Goal: Entertainment & Leisure: Consume media (video, audio)

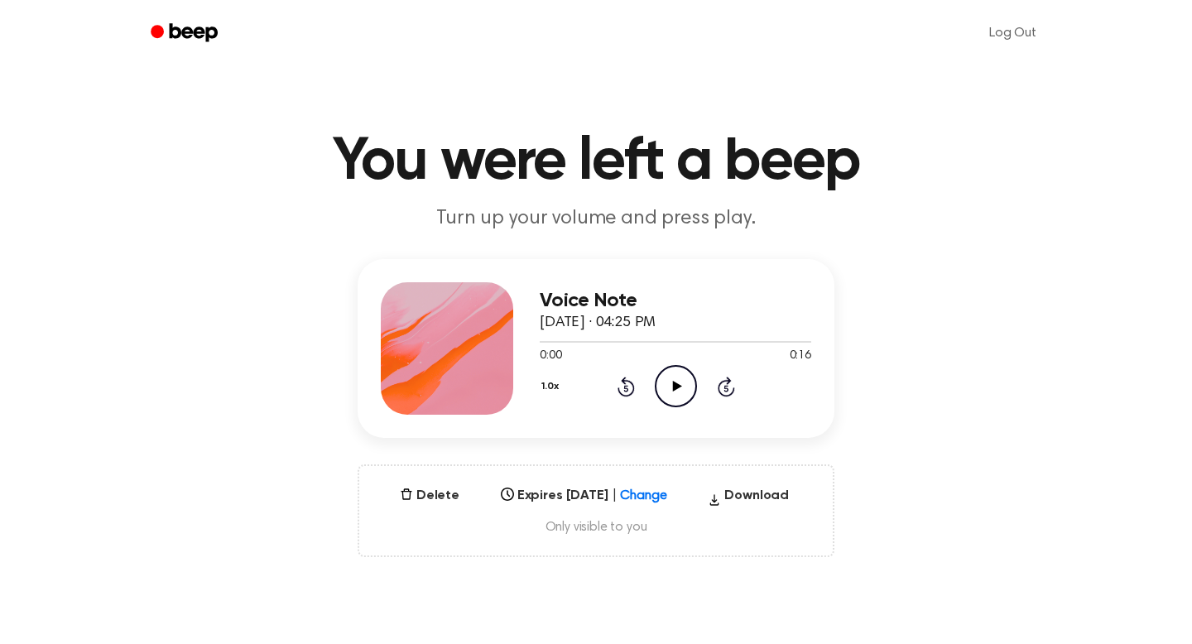
click at [686, 387] on icon "Play Audio" at bounding box center [676, 386] width 42 height 42
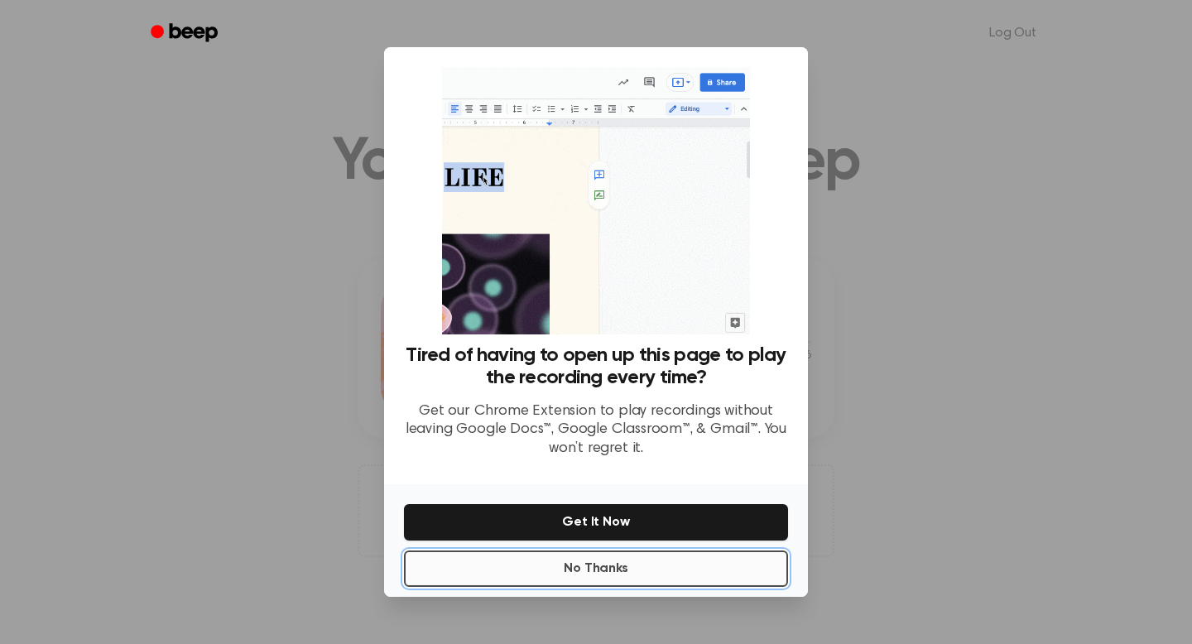
click at [593, 564] on button "No Thanks" at bounding box center [596, 569] width 384 height 36
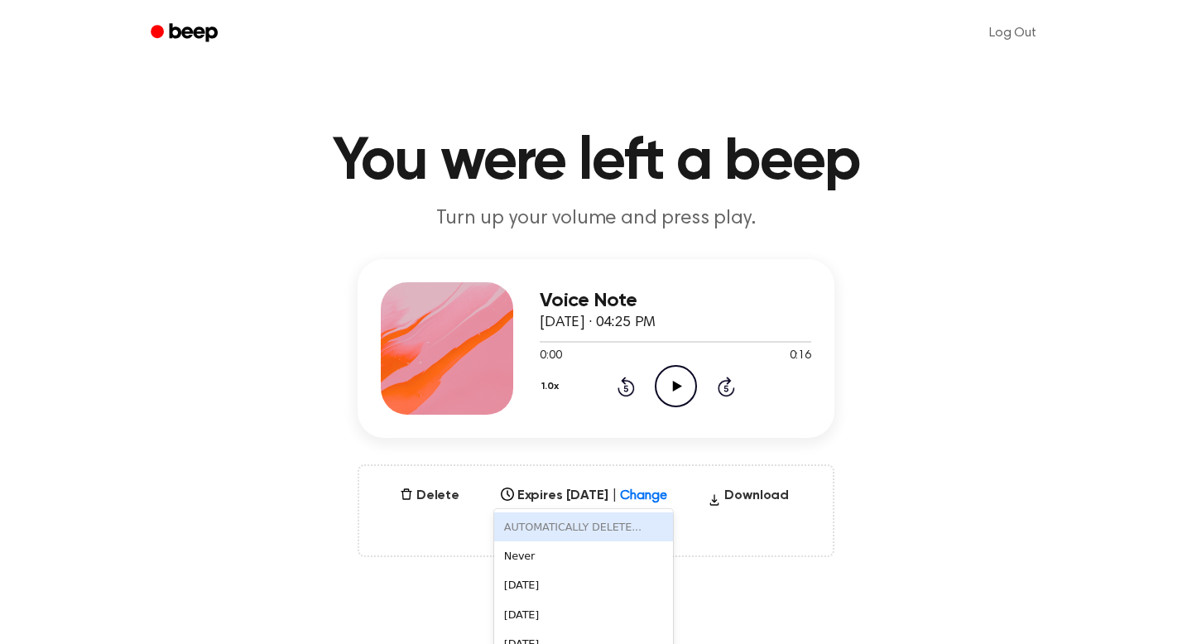
click at [662, 498] on div "AUTOMATICALLY DELETE... disabled, 1 of 6. 6 results available. Use Up and Down …" at bounding box center [584, 490] width 180 height 23
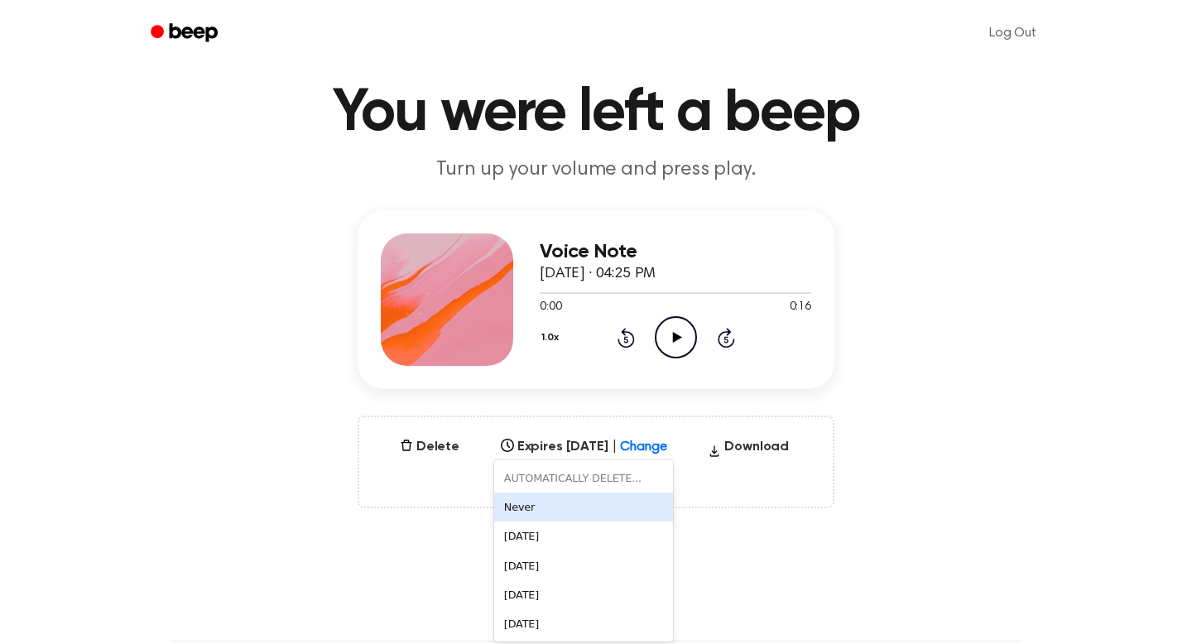
scroll to position [53, 0]
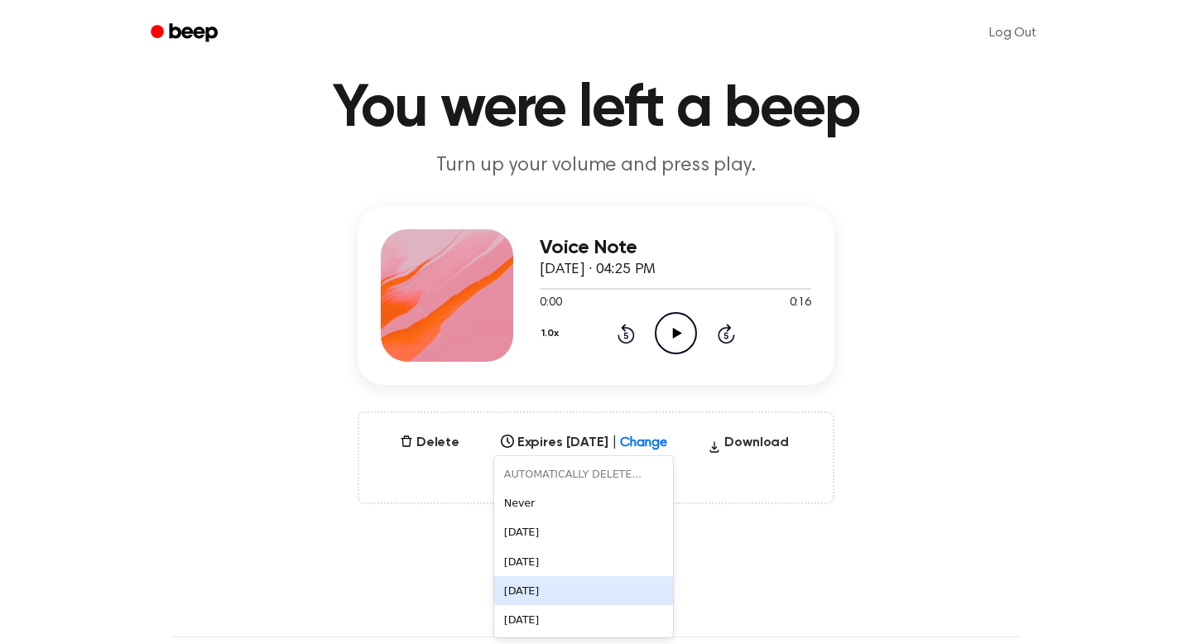
click at [579, 596] on div "[DATE]" at bounding box center [584, 590] width 180 height 29
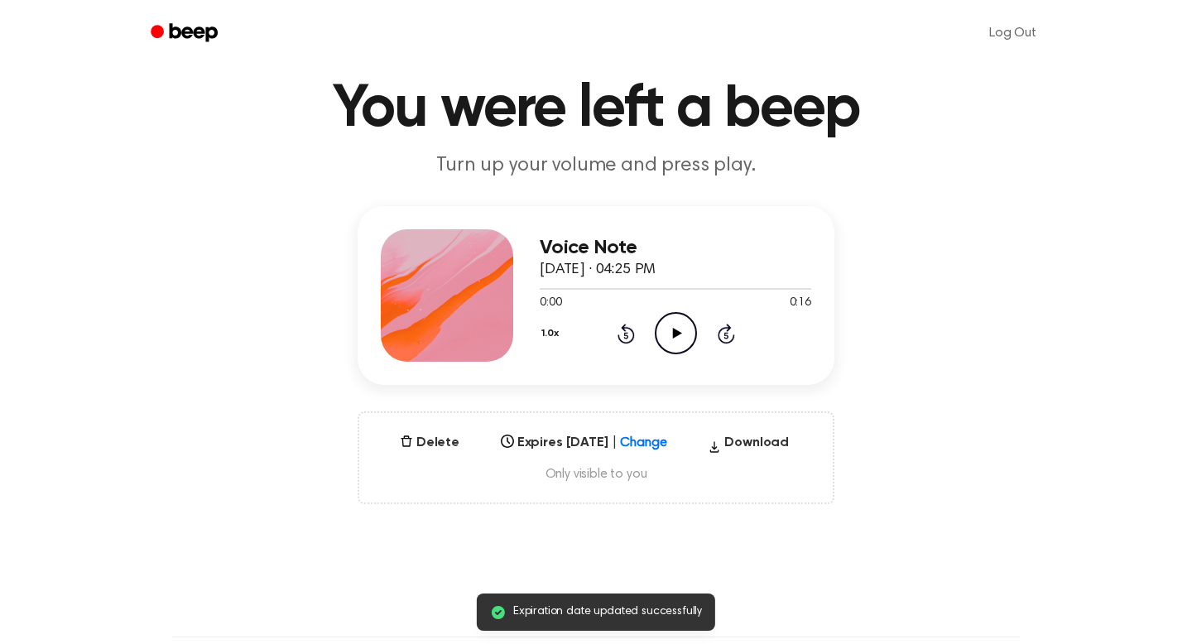
click at [584, 474] on span "Only visible to you" at bounding box center [596, 474] width 434 height 17
click at [683, 474] on span "Only visible to you" at bounding box center [596, 474] width 434 height 17
click at [669, 348] on icon "Play Audio" at bounding box center [676, 333] width 42 height 42
click at [673, 317] on icon "Play Audio" at bounding box center [676, 333] width 42 height 42
click at [673, 317] on icon "Pause Audio" at bounding box center [676, 333] width 42 height 42
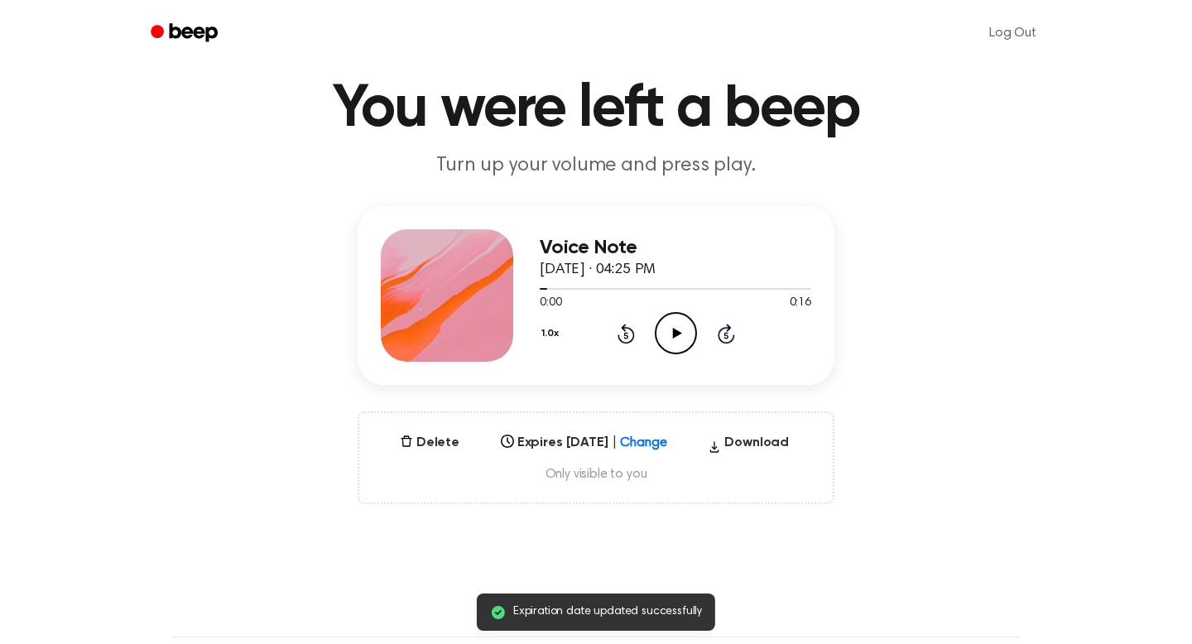
click at [670, 317] on icon "Play Audio" at bounding box center [676, 333] width 42 height 42
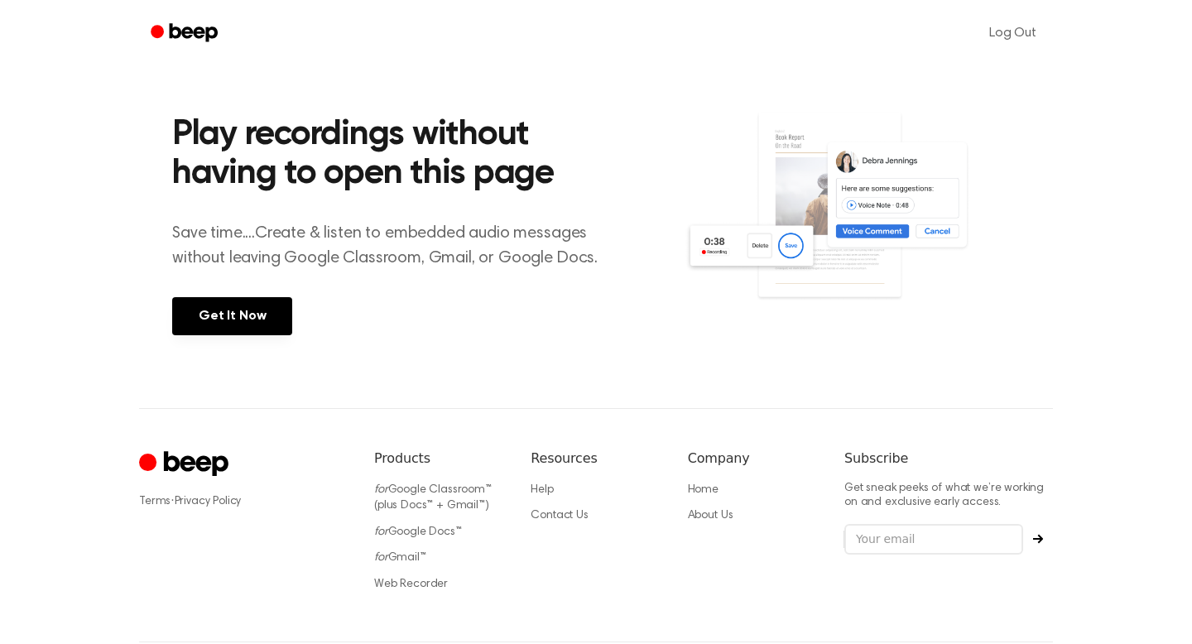
scroll to position [269, 0]
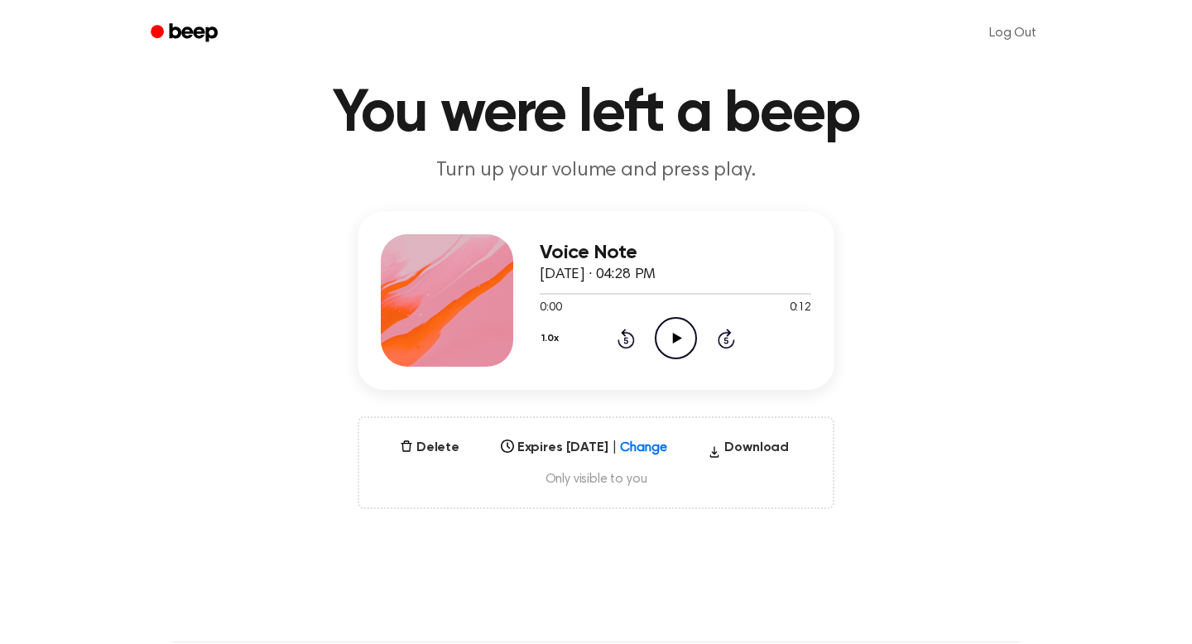
click at [666, 447] on icon at bounding box center [657, 443] width 17 height 17
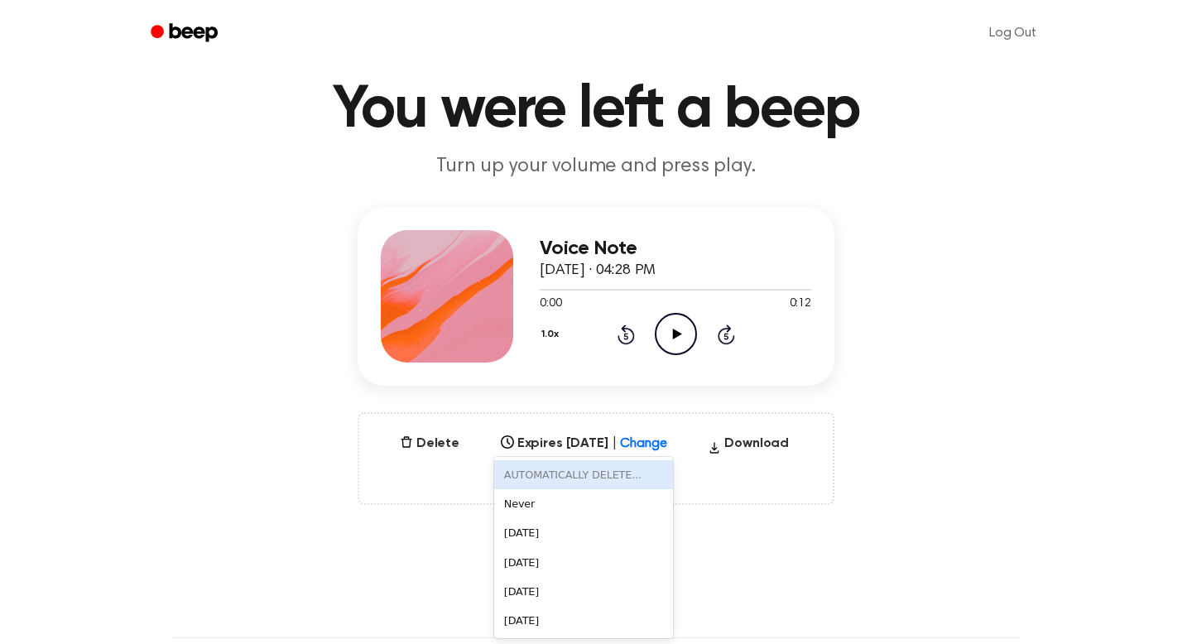
scroll to position [53, 0]
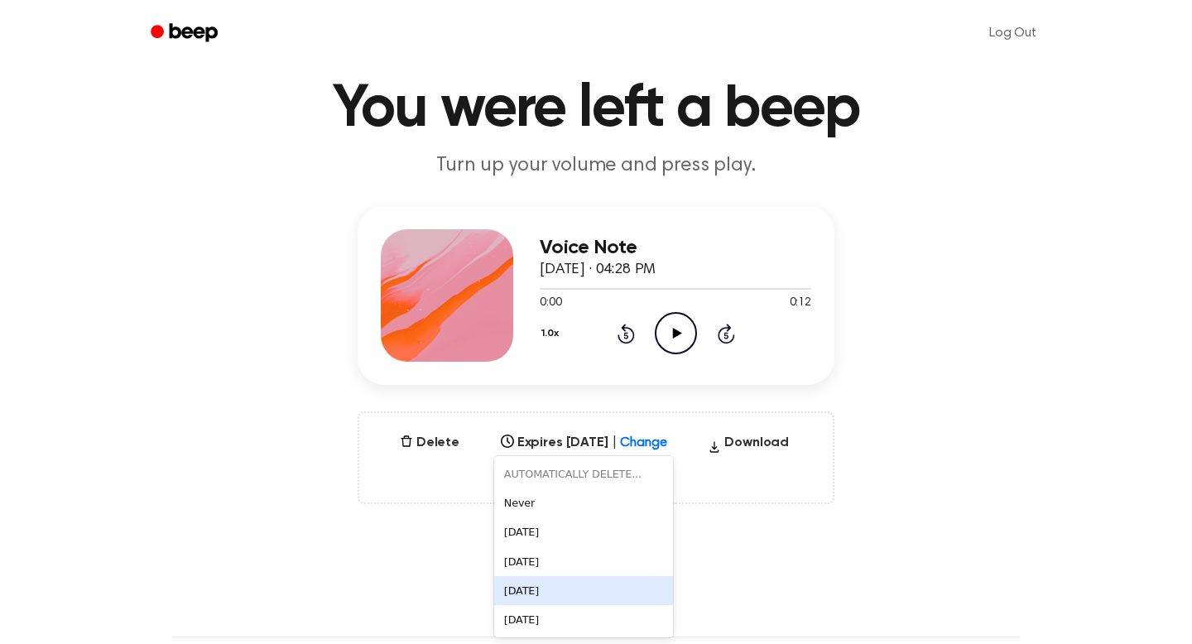
click at [552, 579] on div "[DATE]" at bounding box center [584, 590] width 180 height 29
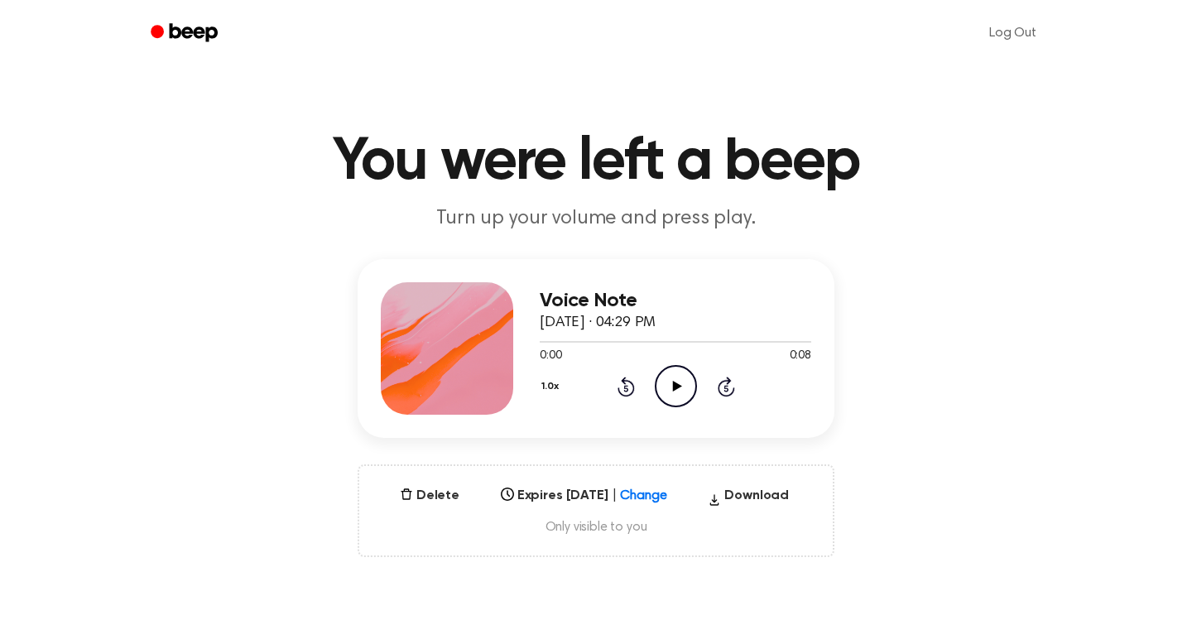
click at [632, 486] on div "Select..." at bounding box center [584, 490] width 180 height 23
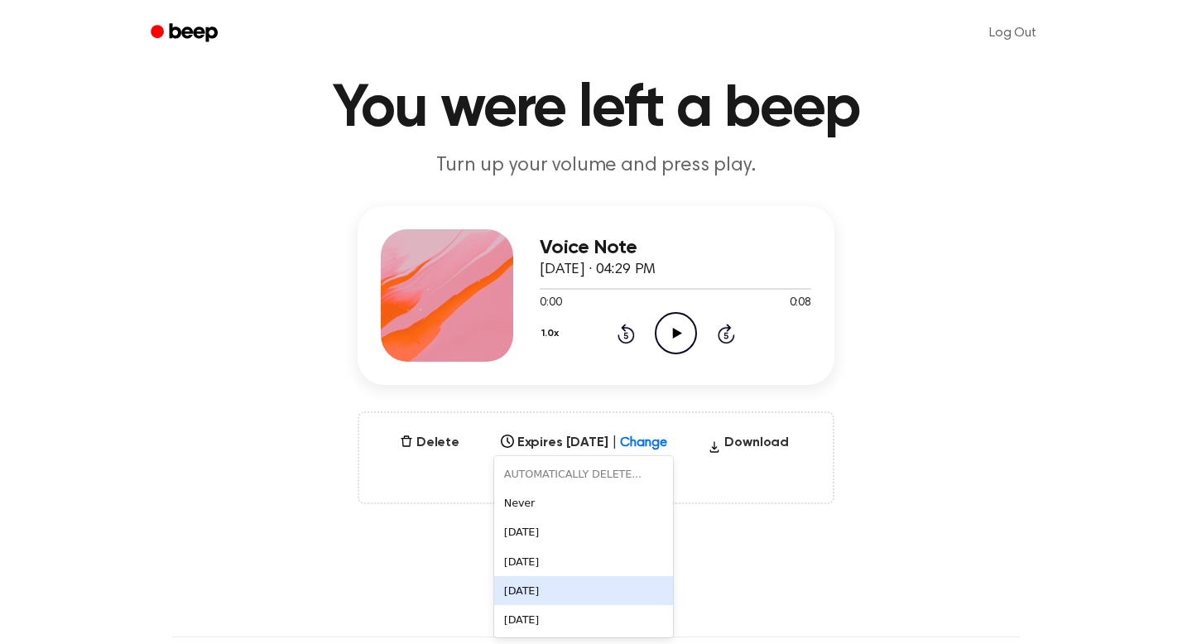
click at [550, 599] on div "[DATE]" at bounding box center [584, 590] width 180 height 29
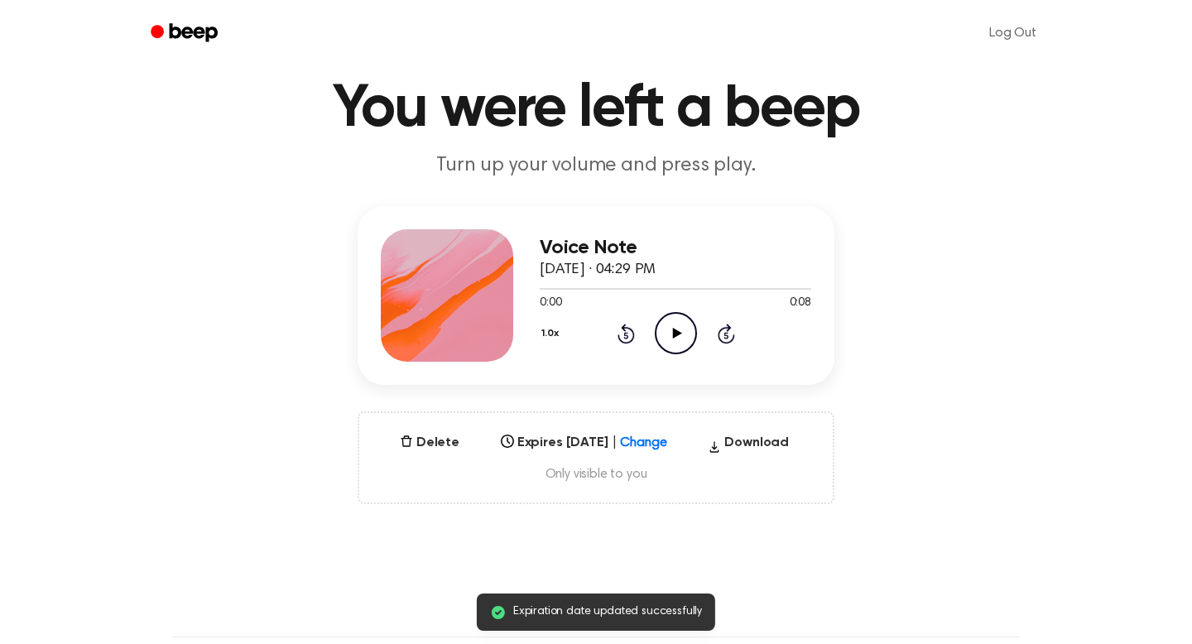
click at [681, 339] on icon "Play Audio" at bounding box center [676, 333] width 42 height 42
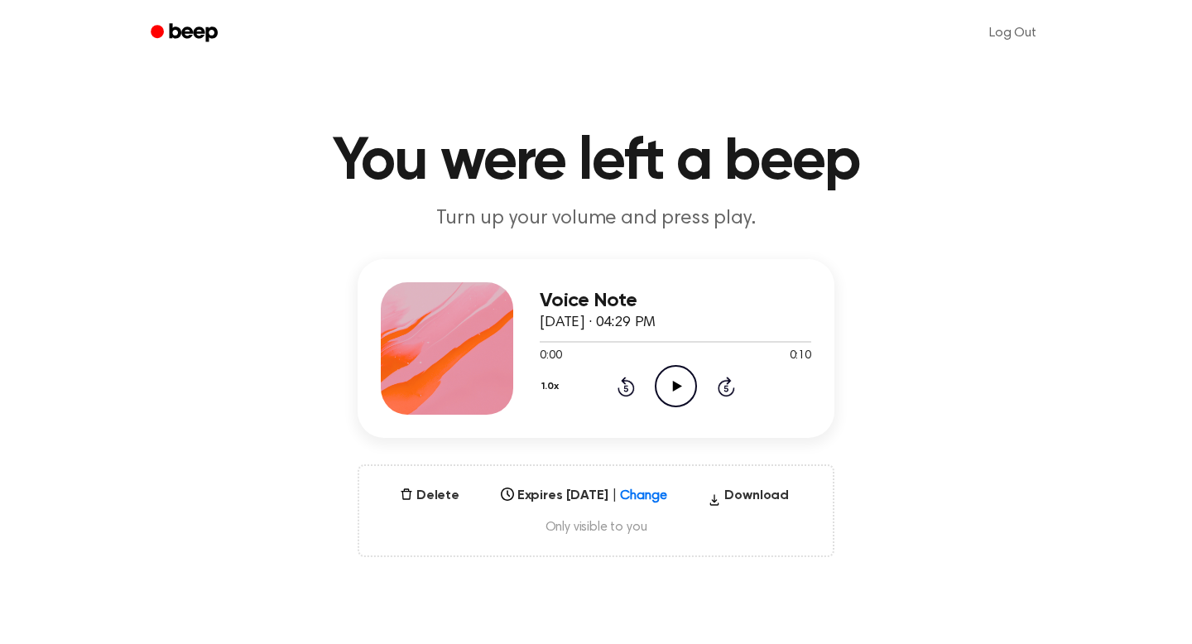
click at [676, 407] on div "Voice Note [DATE] · 04:29 PM 0:00 0:10 Your browser does not support the [objec…" at bounding box center [676, 348] width 272 height 132
click at [676, 404] on icon "Play Audio" at bounding box center [676, 386] width 42 height 42
click at [667, 521] on span "Only visible to you" at bounding box center [596, 527] width 434 height 17
click at [662, 475] on div "Delete Expires [DATE] | Change Select... Download Only visible to you" at bounding box center [596, 510] width 477 height 93
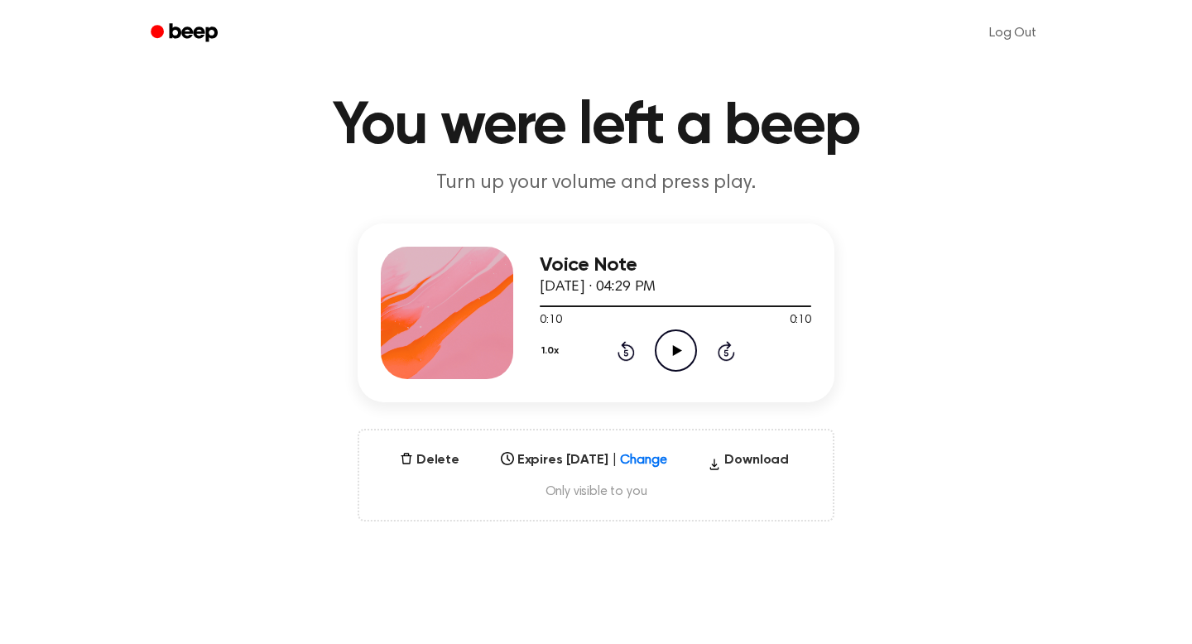
click at [656, 467] on div "Select..." at bounding box center [584, 455] width 180 height 23
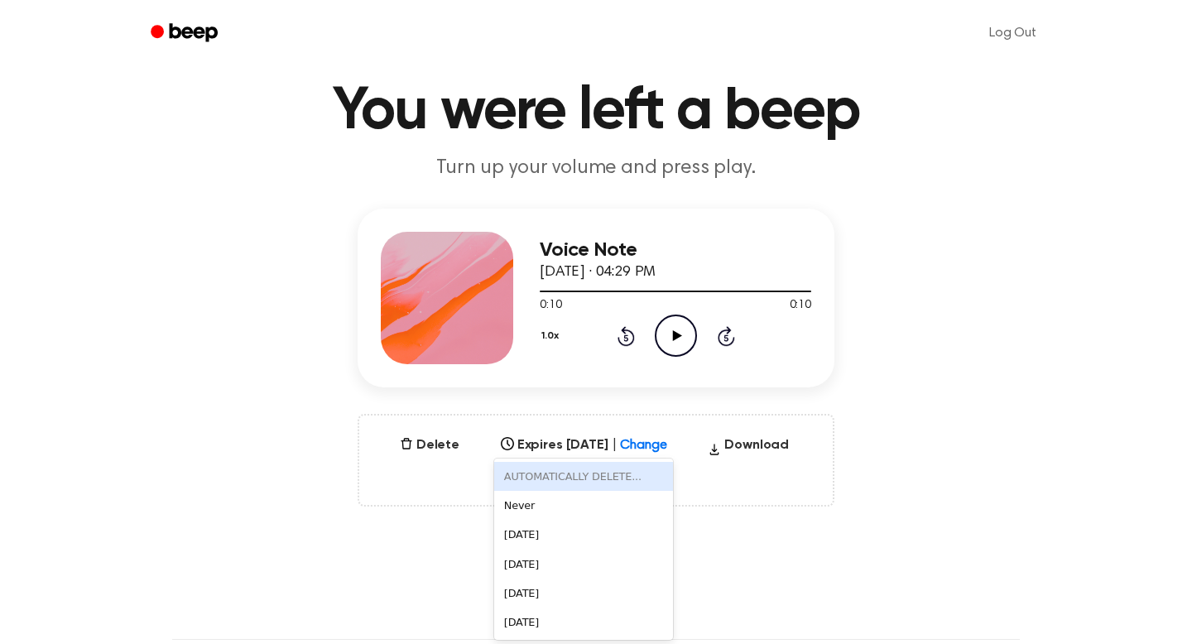
scroll to position [53, 0]
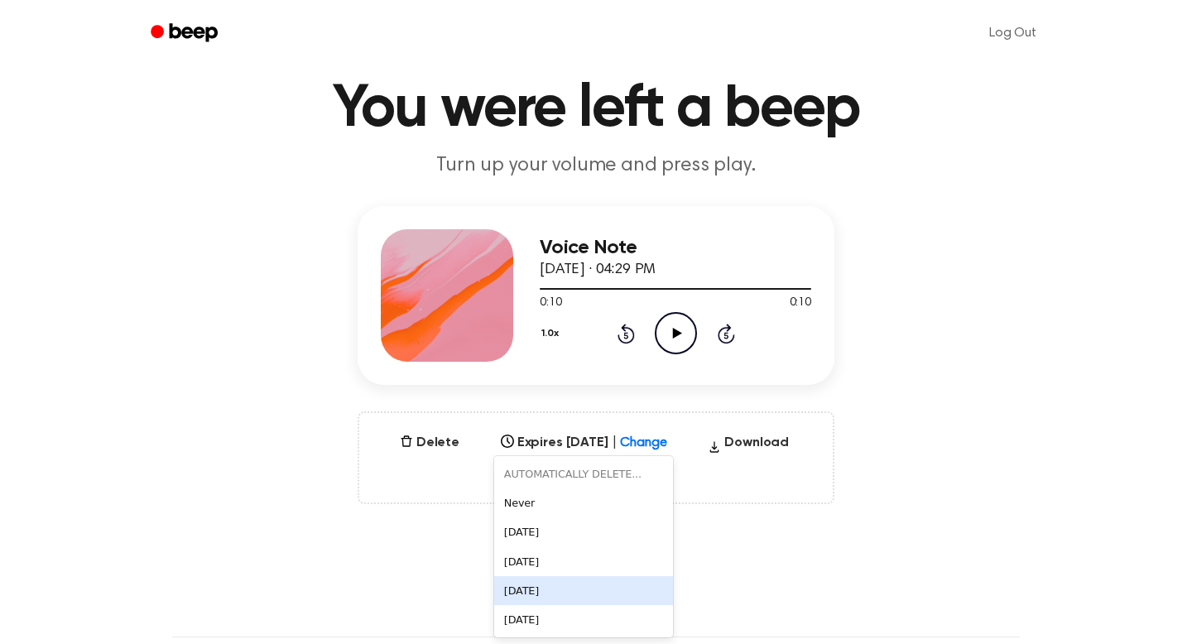
click at [562, 589] on div "[DATE]" at bounding box center [584, 590] width 180 height 29
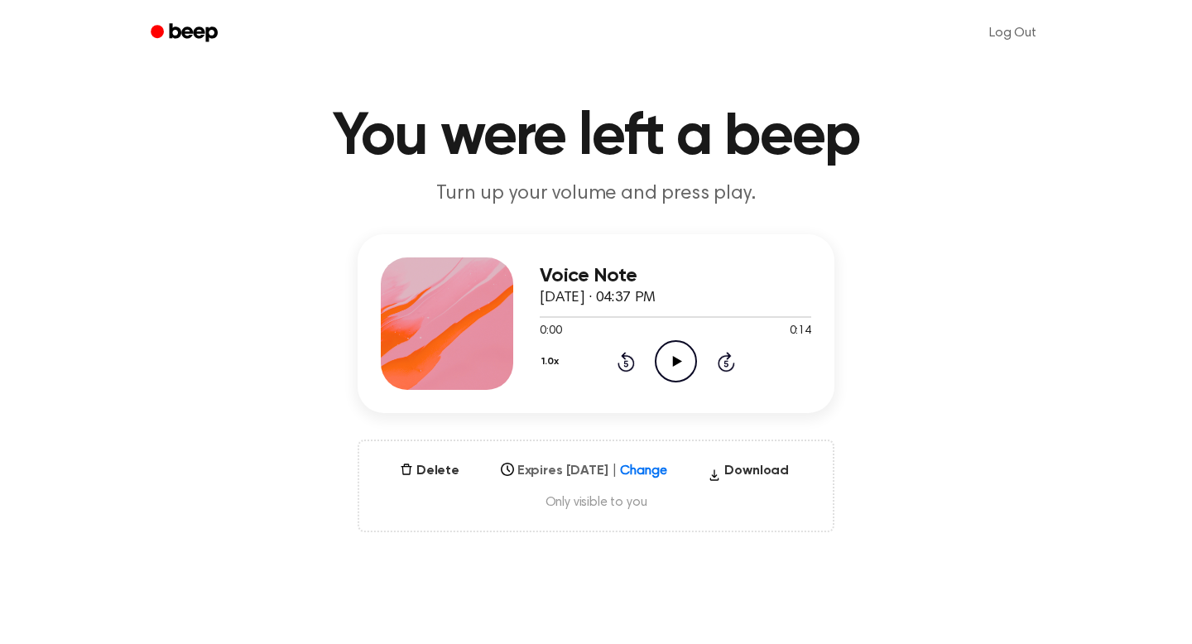
click at [659, 478] on div "Select..." at bounding box center [584, 465] width 180 height 23
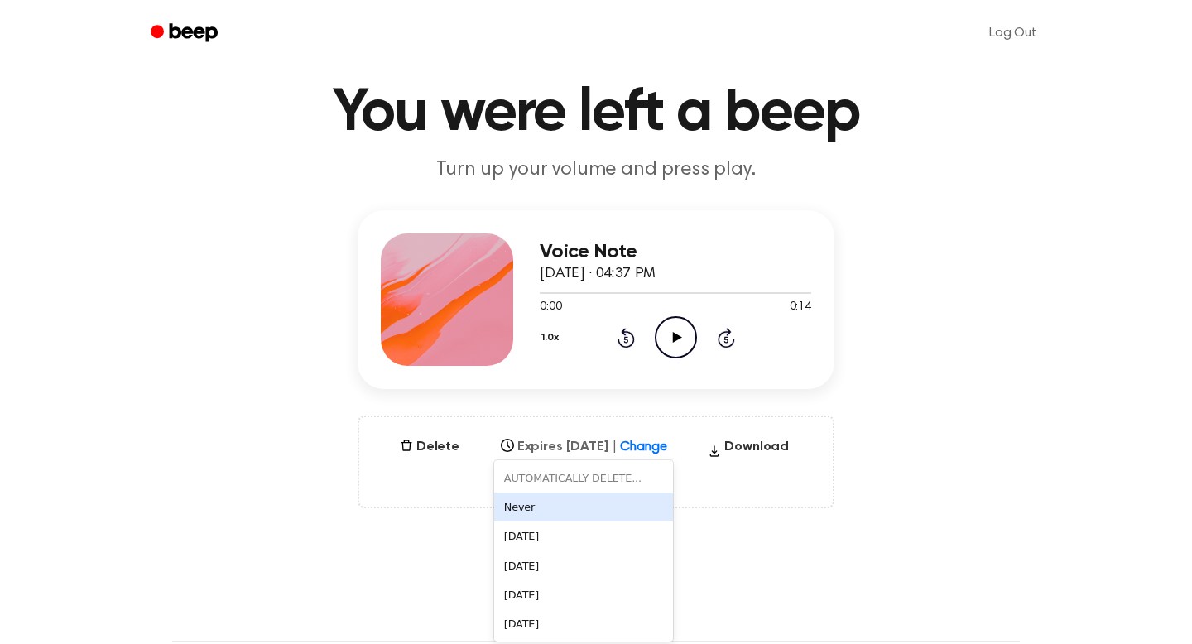
scroll to position [53, 0]
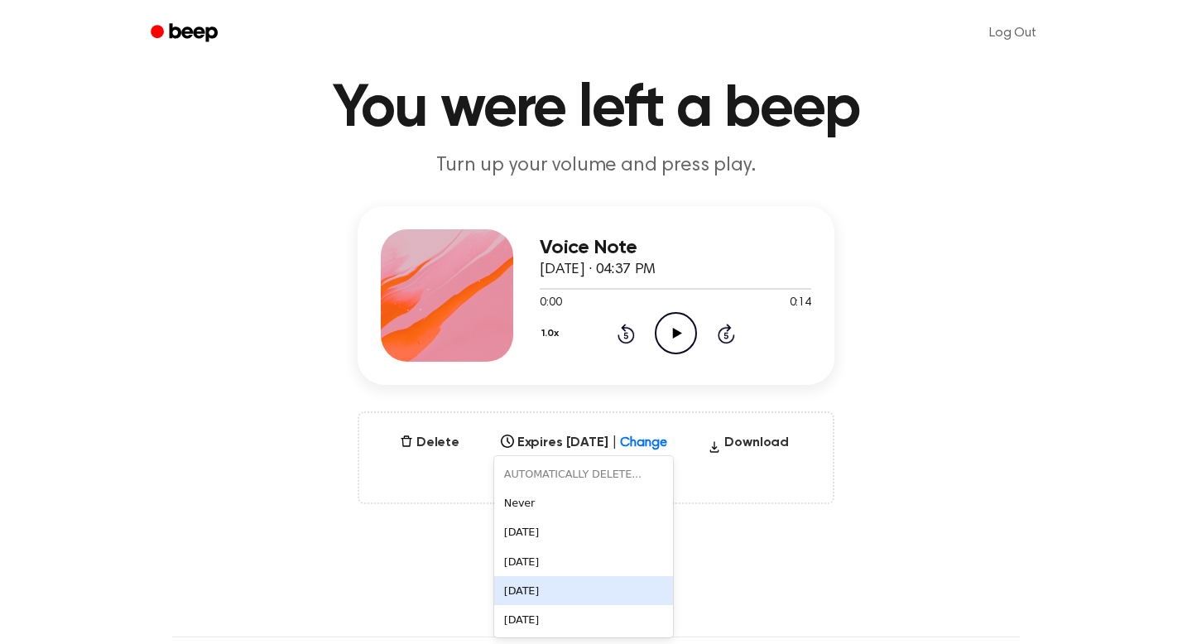
click at [600, 584] on div "[DATE]" at bounding box center [584, 590] width 180 height 29
